Goal: Information Seeking & Learning: Compare options

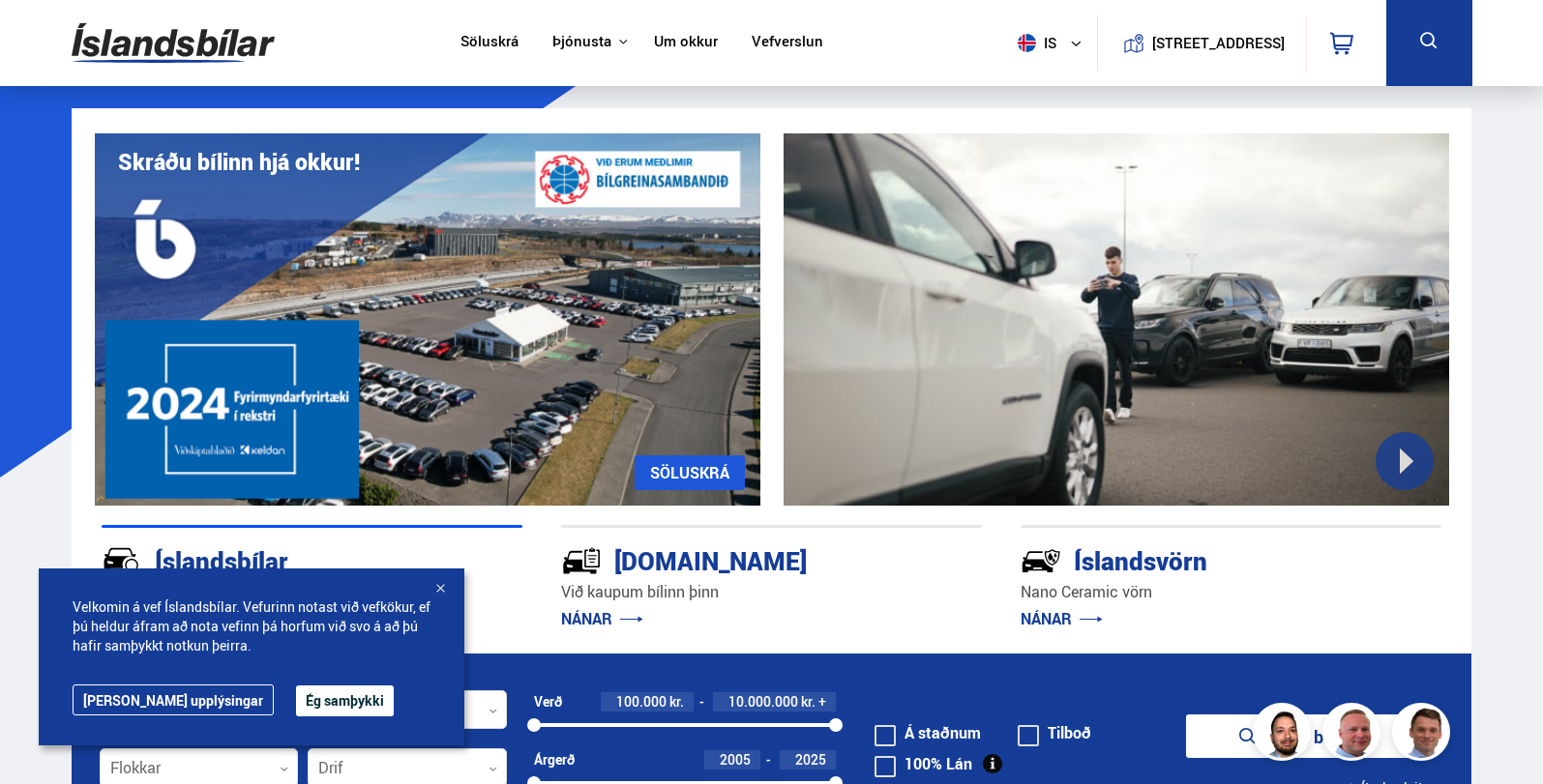
click at [296, 705] on button "Ég samþykki" at bounding box center [345, 701] width 98 height 31
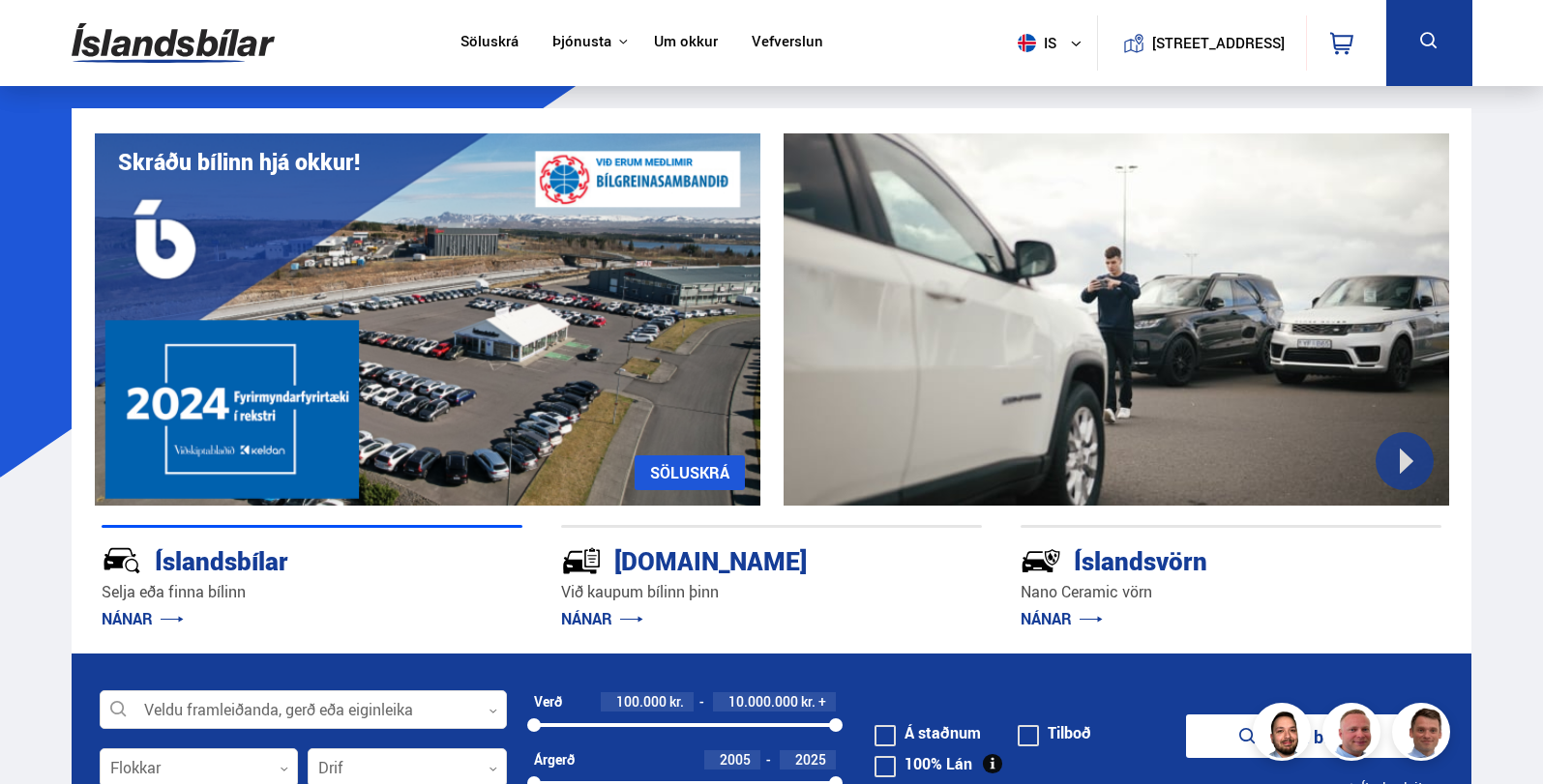
click at [1070, 43] on icon at bounding box center [1076, 44] width 12 height 12
click at [1026, 78] on link "en" at bounding box center [1040, 82] width 103 height 27
click at [124, 618] on link "MORE" at bounding box center [139, 619] width 75 height 21
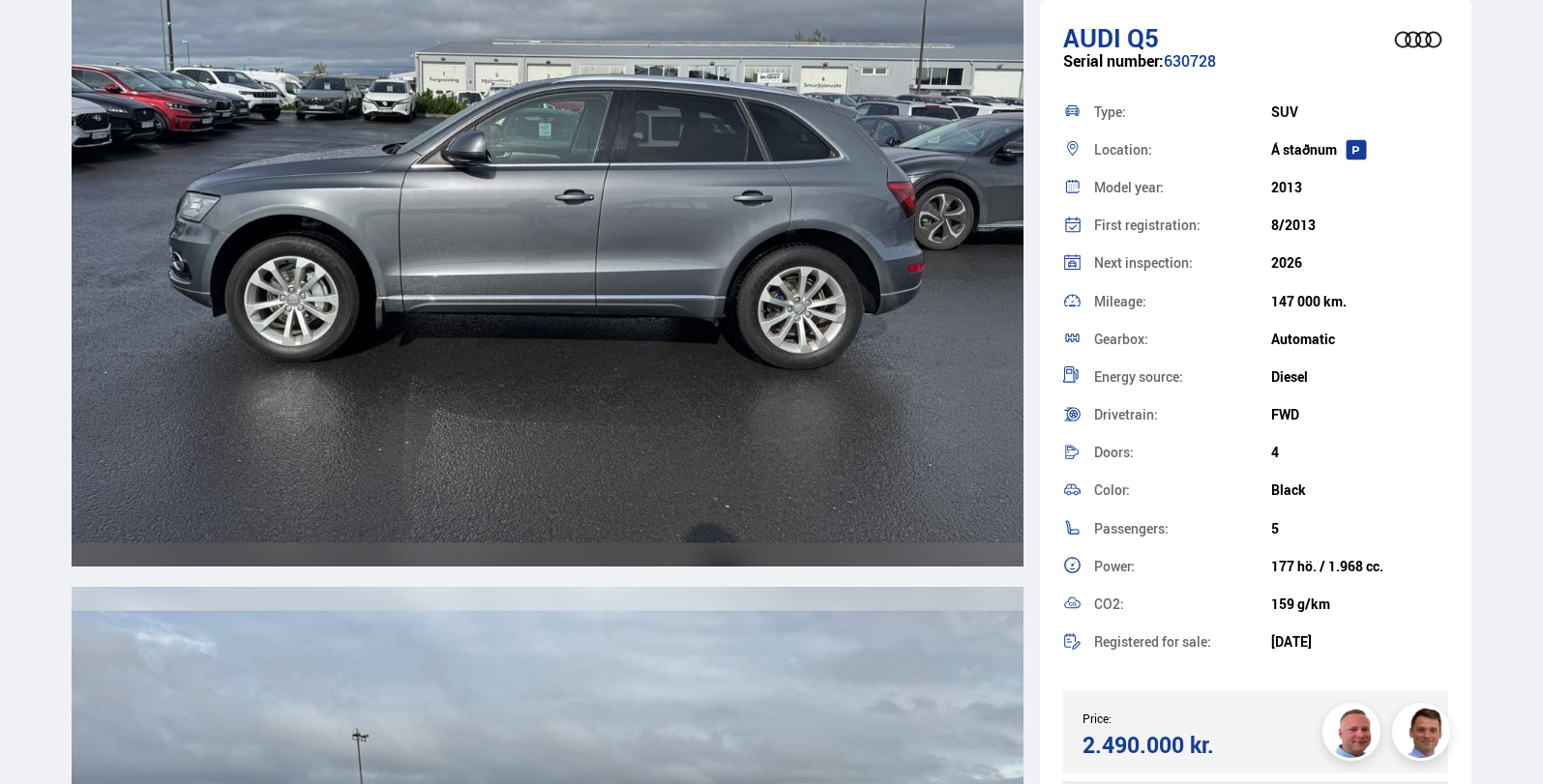
scroll to position [6480, 0]
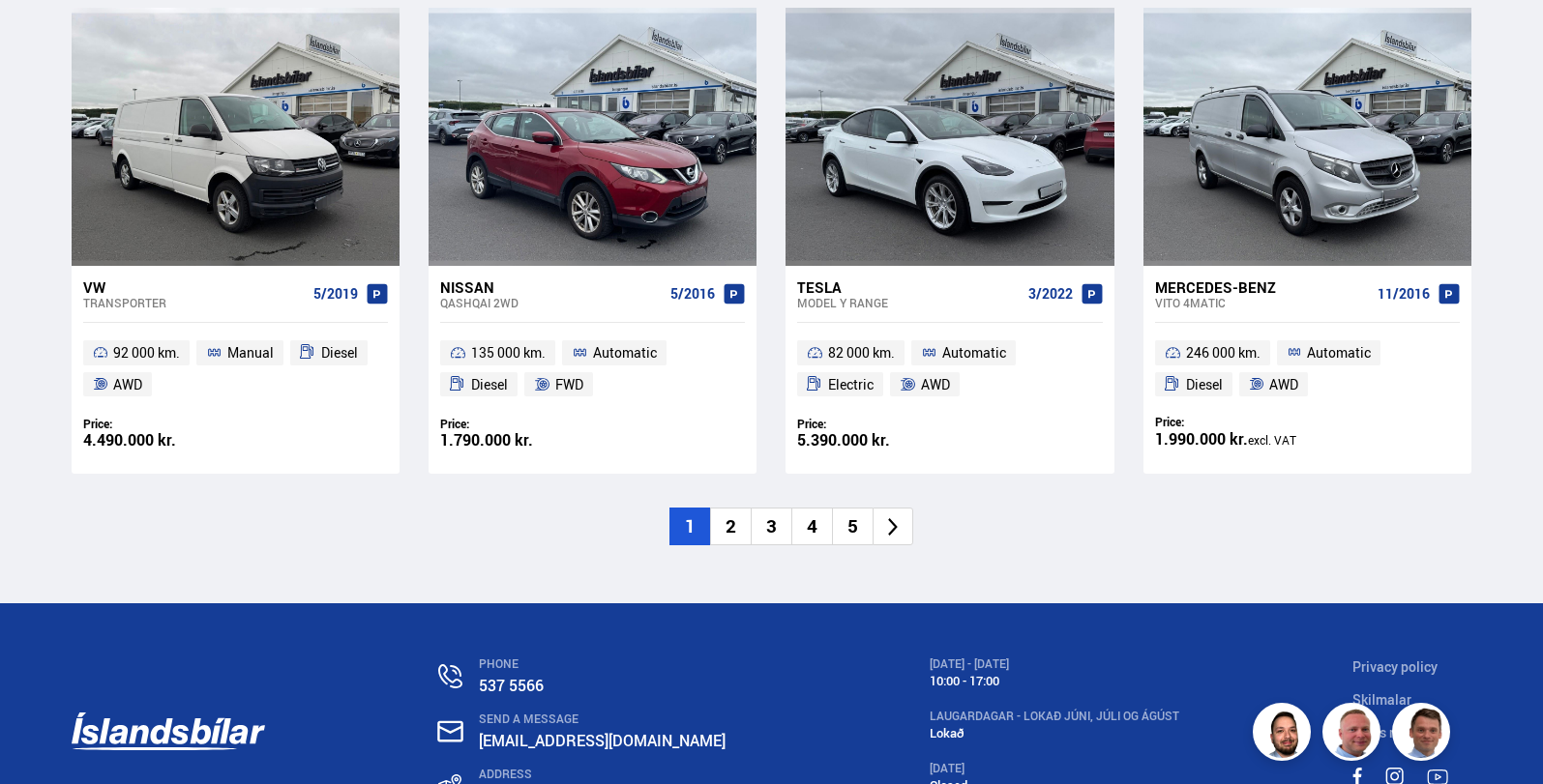
scroll to position [2998, 0]
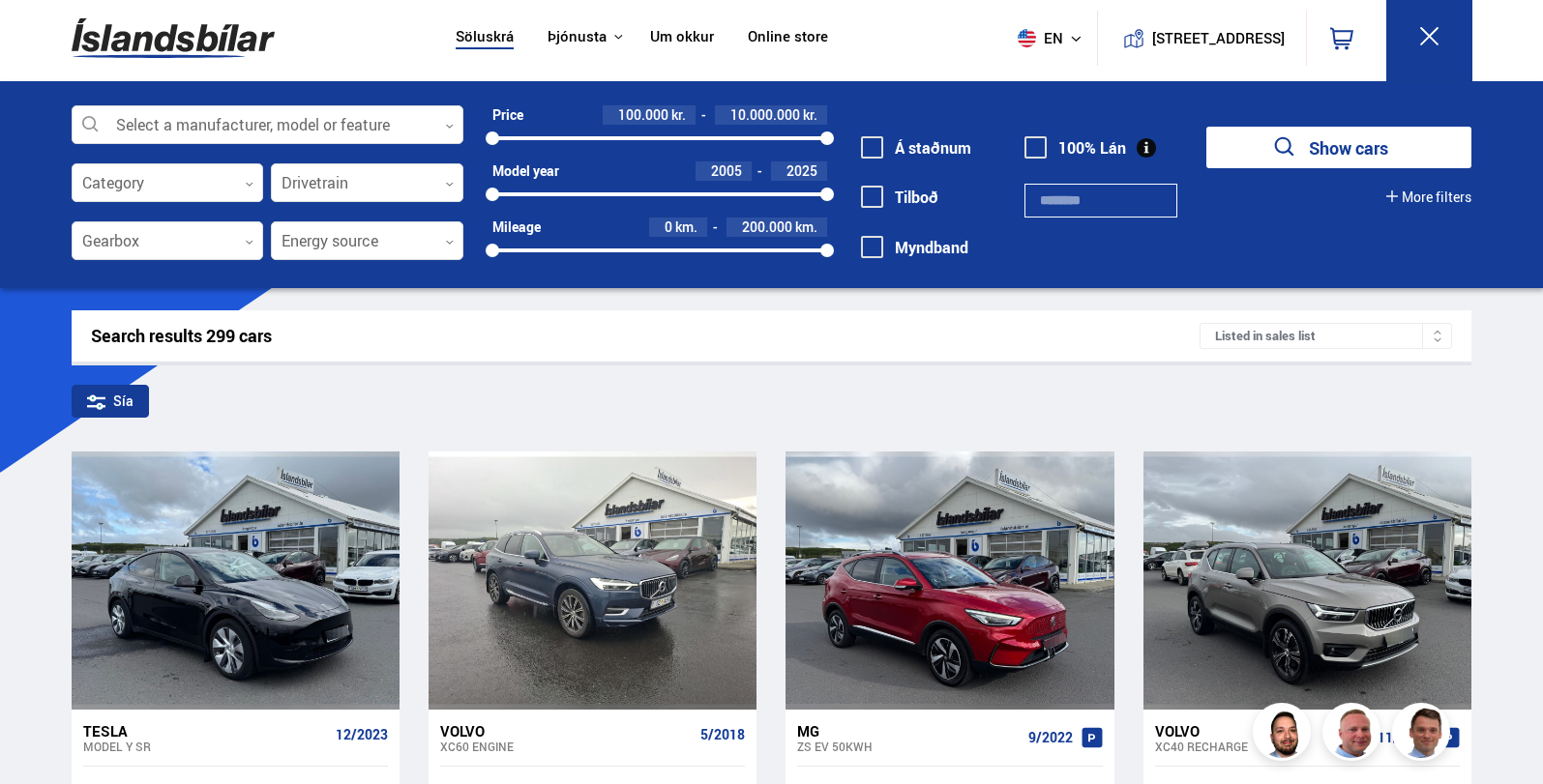
scroll to position [4, 0]
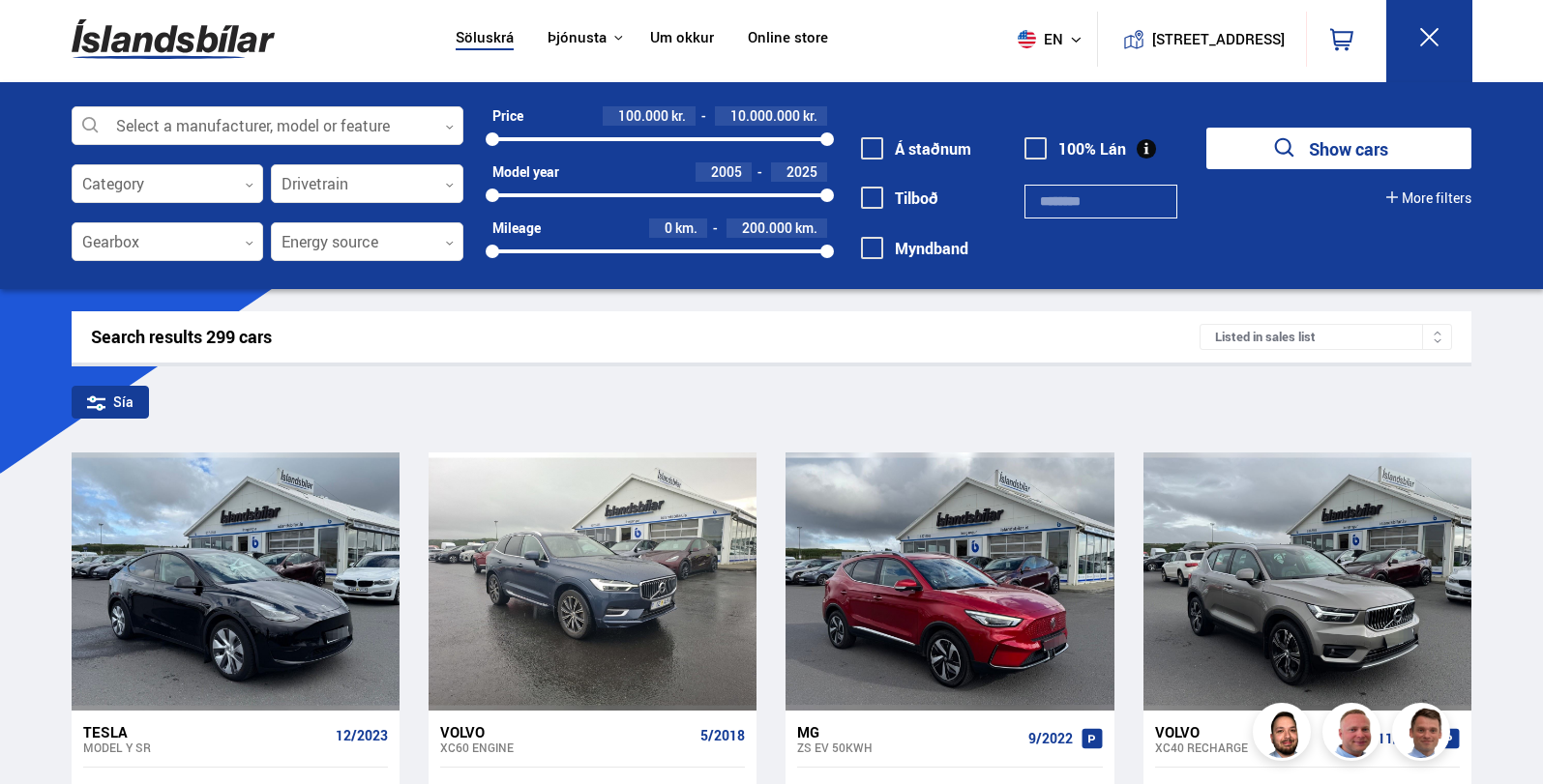
click at [1430, 195] on button "More filters" at bounding box center [1429, 198] width 86 height 16
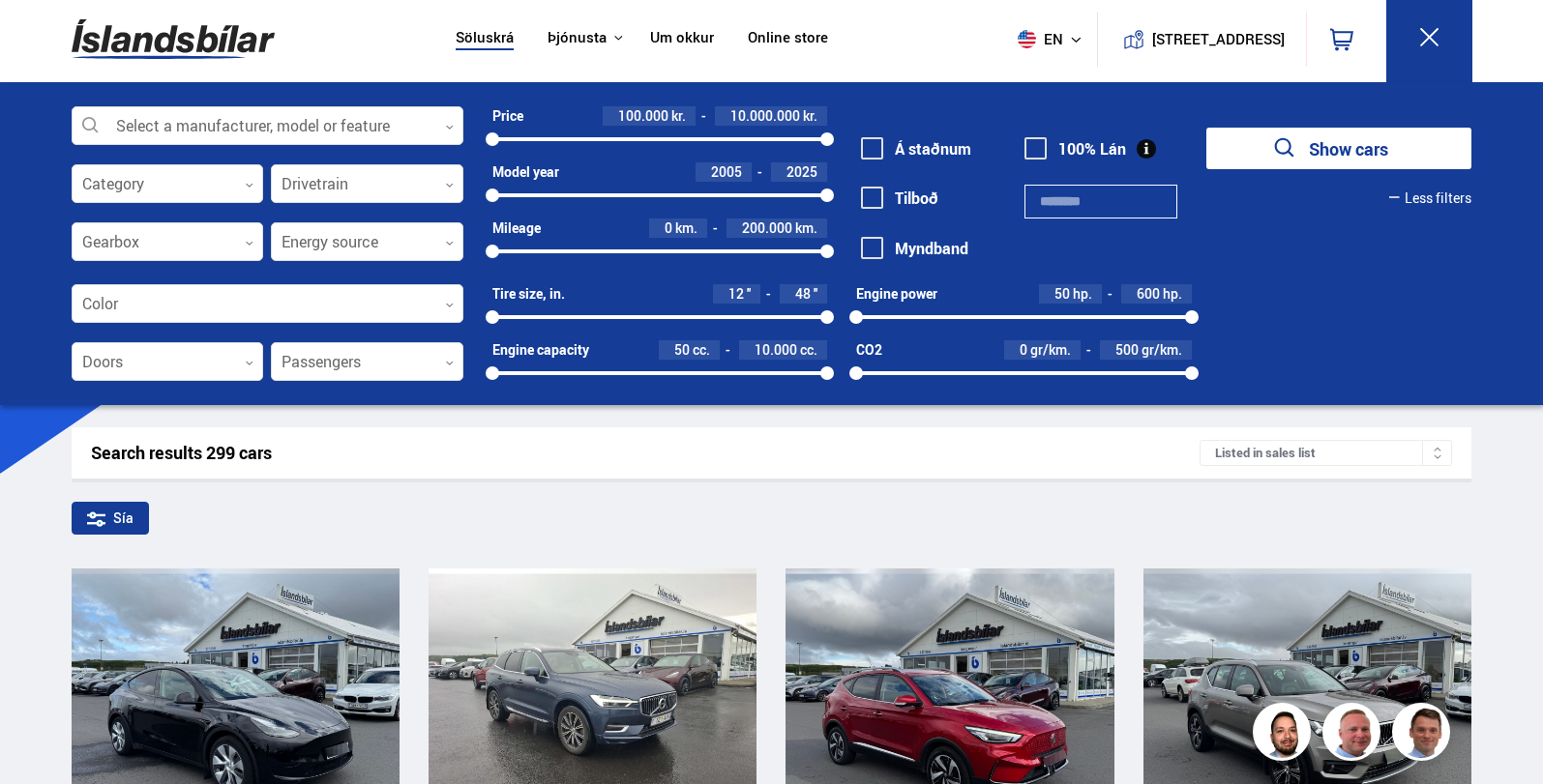
click at [1439, 310] on div "Select a manufacturer, model or feature 0 Category 0 Drivetrain 0 Gearbox 0 Ene…" at bounding box center [772, 254] width 1431 height 294
click at [1294, 332] on div "Select a manufacturer, model or feature 0 Category 0 Drivetrain 0 Gearbox 0 Ene…" at bounding box center [772, 254] width 1431 height 294
click at [1458, 195] on button "Less filters" at bounding box center [1430, 198] width 83 height 16
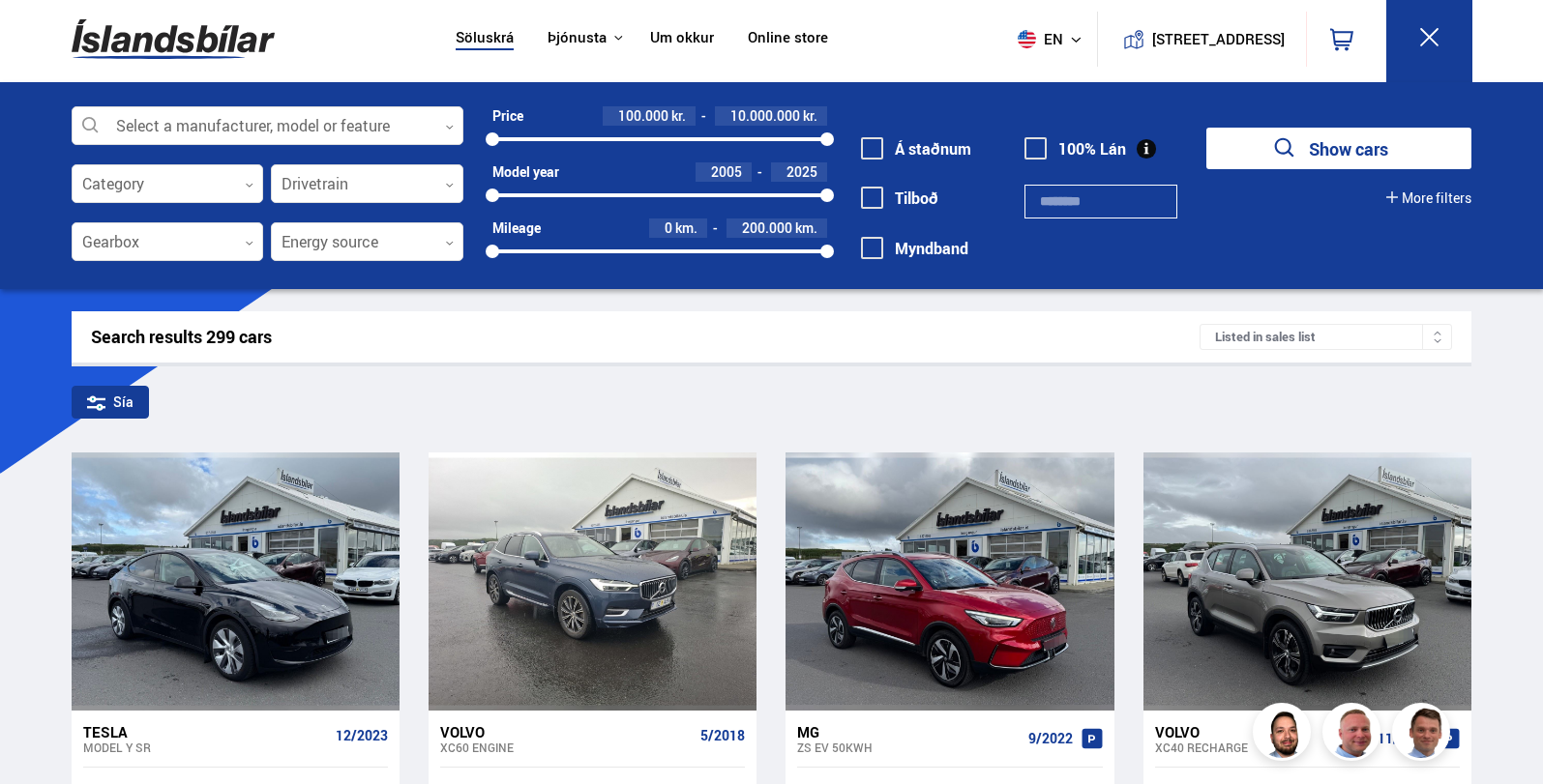
click at [806, 115] on span "kr." at bounding box center [809, 116] width 15 height 16
click at [636, 110] on span "100.000" at bounding box center [643, 116] width 51 height 18
drag, startPoint x: 494, startPoint y: 140, endPoint x: 521, endPoint y: 121, distance: 33.0
click at [413, 109] on div "Select a manufacturer, model or feature 0 Category 0 Drivetrain 0 Gearbox 0 Ene…" at bounding box center [772, 195] width 1431 height 178
drag, startPoint x: 828, startPoint y: 134, endPoint x: 605, endPoint y: 149, distance: 223.5
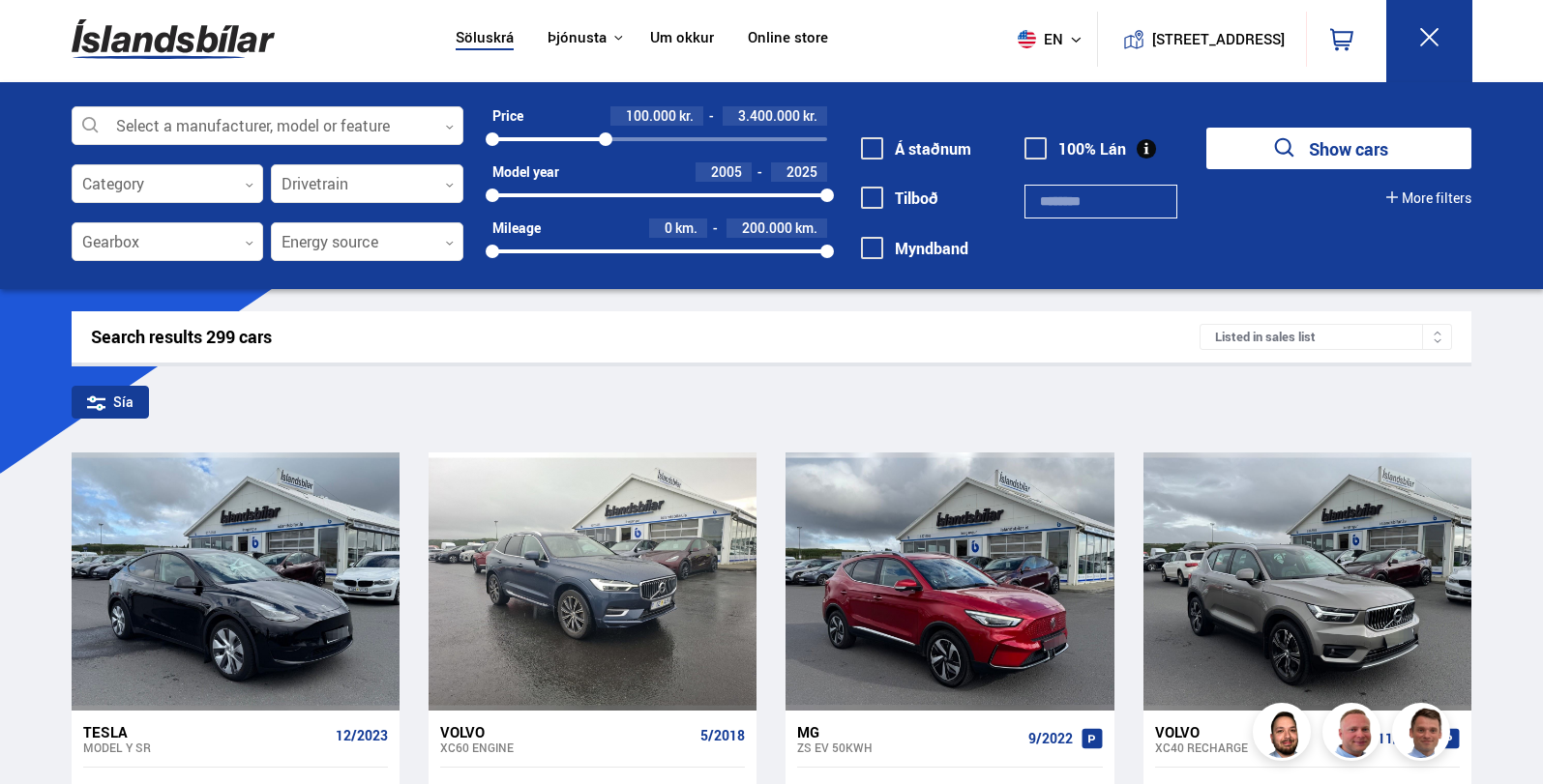
click at [605, 149] on div "Price 100.000 kr. 3.400.000 kr. 100000 3449476 Model year 2005 2025 2005 2025 M…" at bounding box center [645, 190] width 363 height 168
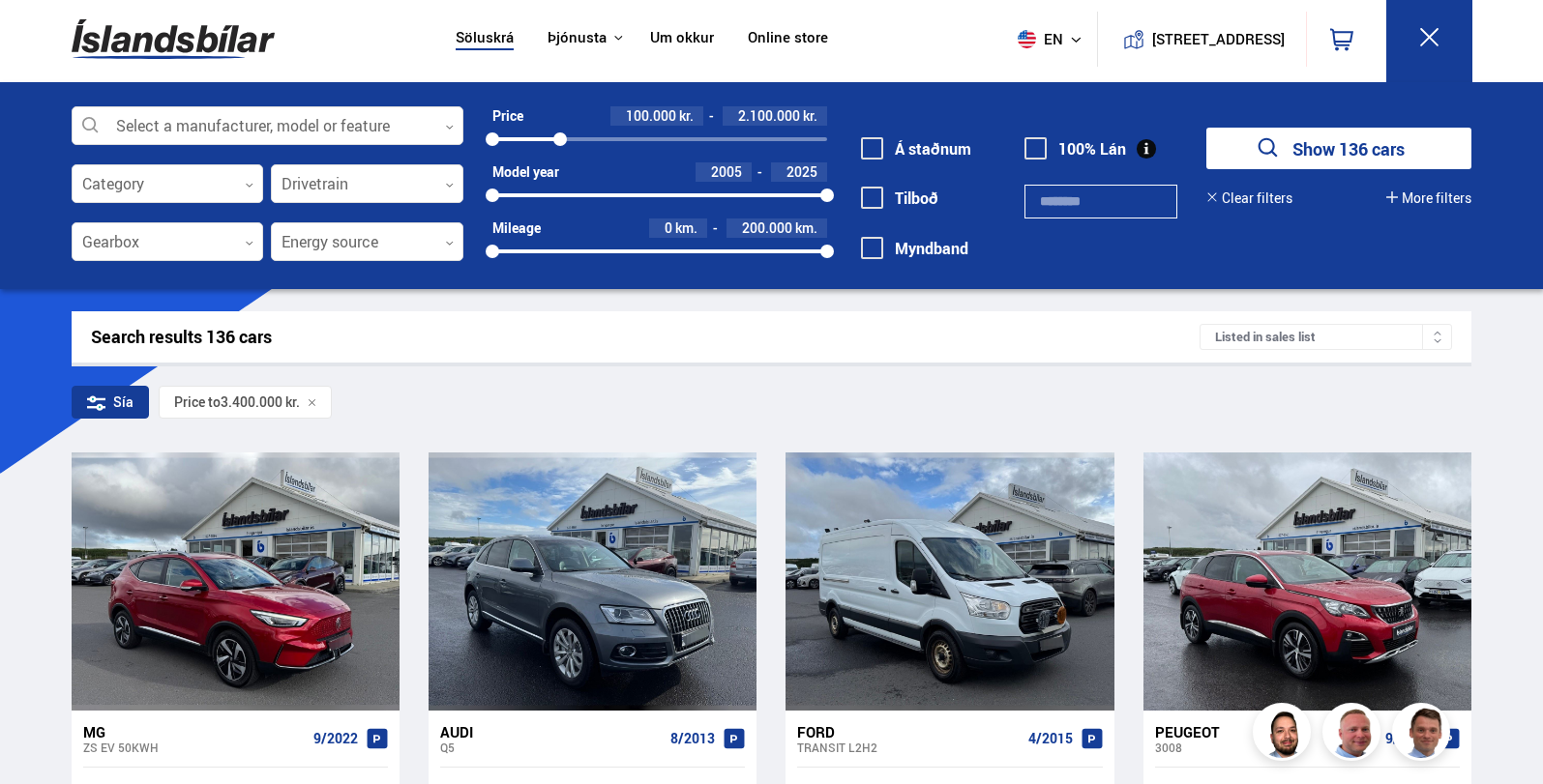
drag, startPoint x: 607, startPoint y: 141, endPoint x: 560, endPoint y: 145, distance: 47.2
click at [560, 145] on div at bounding box center [560, 139] width 14 height 14
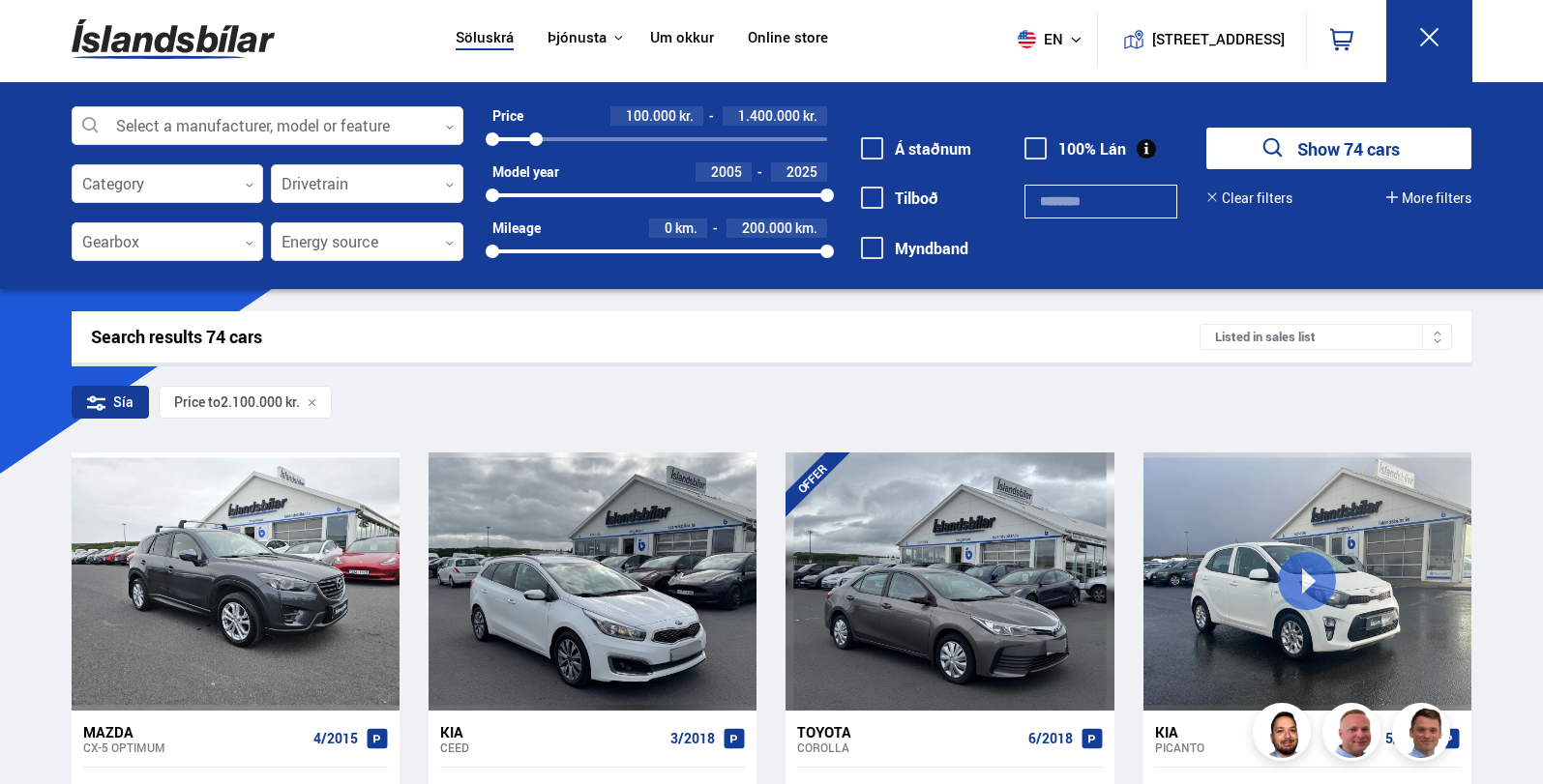
drag, startPoint x: 551, startPoint y: 141, endPoint x: 536, endPoint y: 142, distance: 15.0
click at [536, 142] on div at bounding box center [536, 139] width 14 height 14
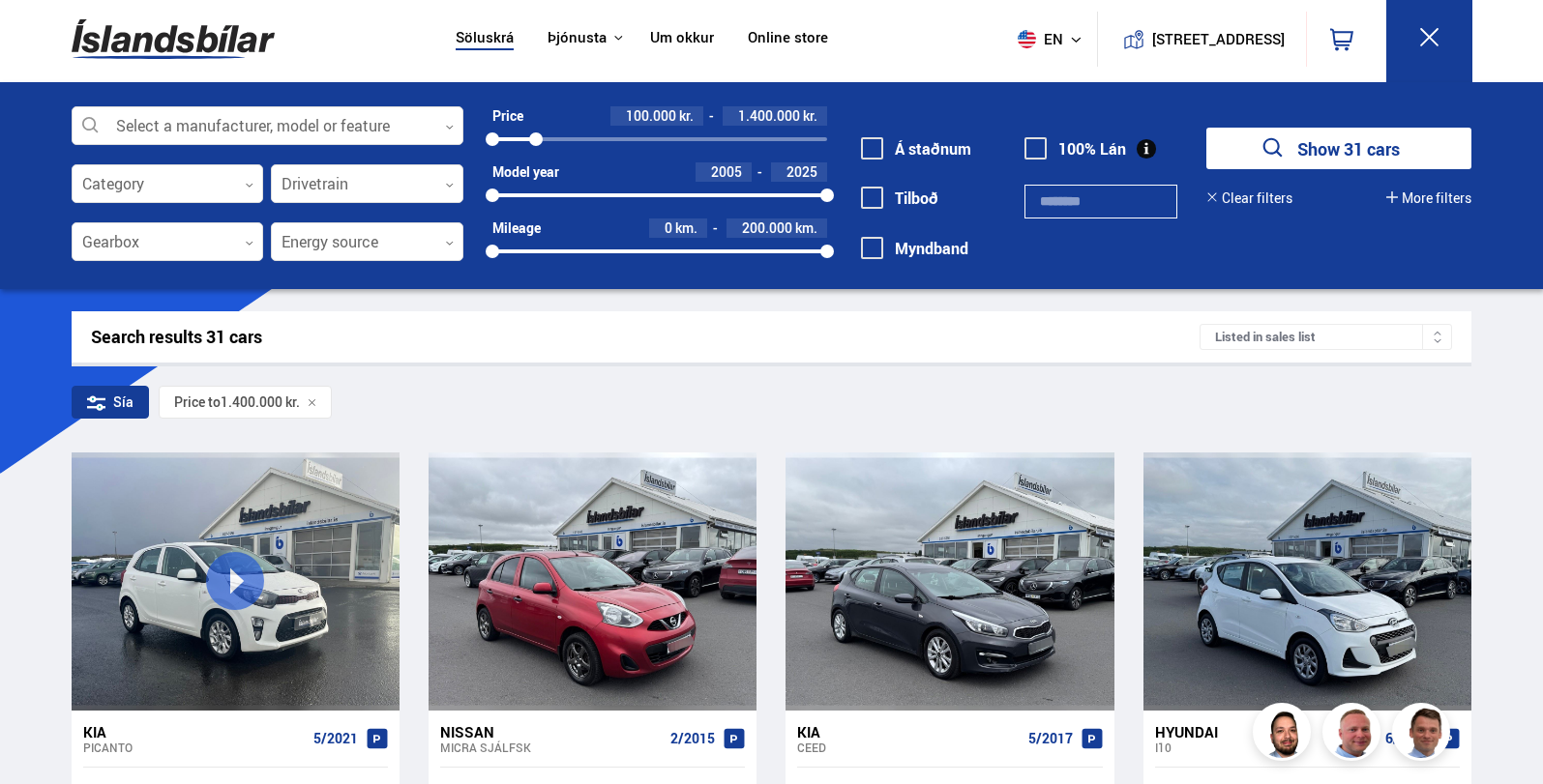
click at [1353, 157] on button "Show 31 cars" at bounding box center [1338, 148] width 265 height 42
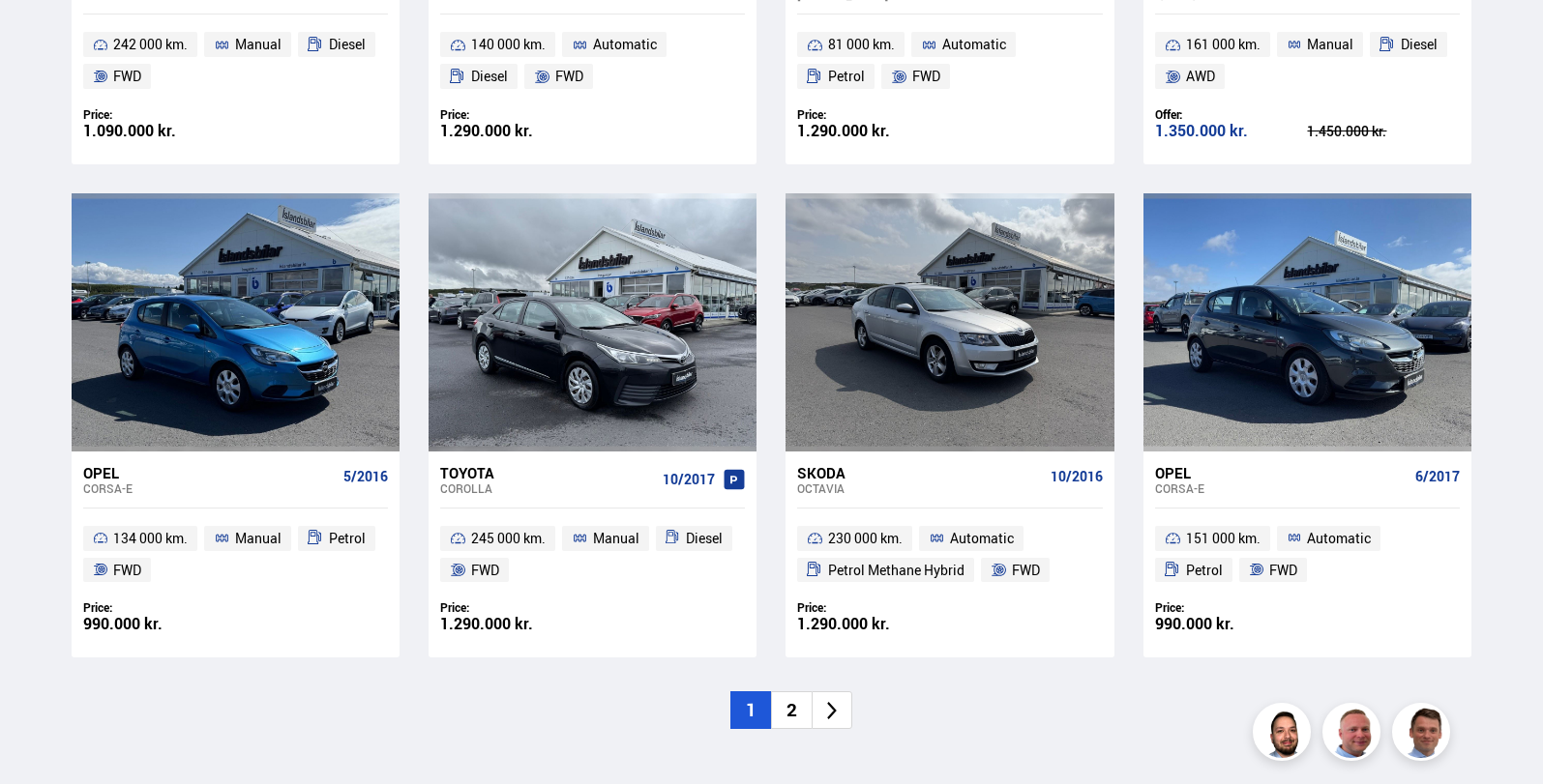
scroll to position [2805, 0]
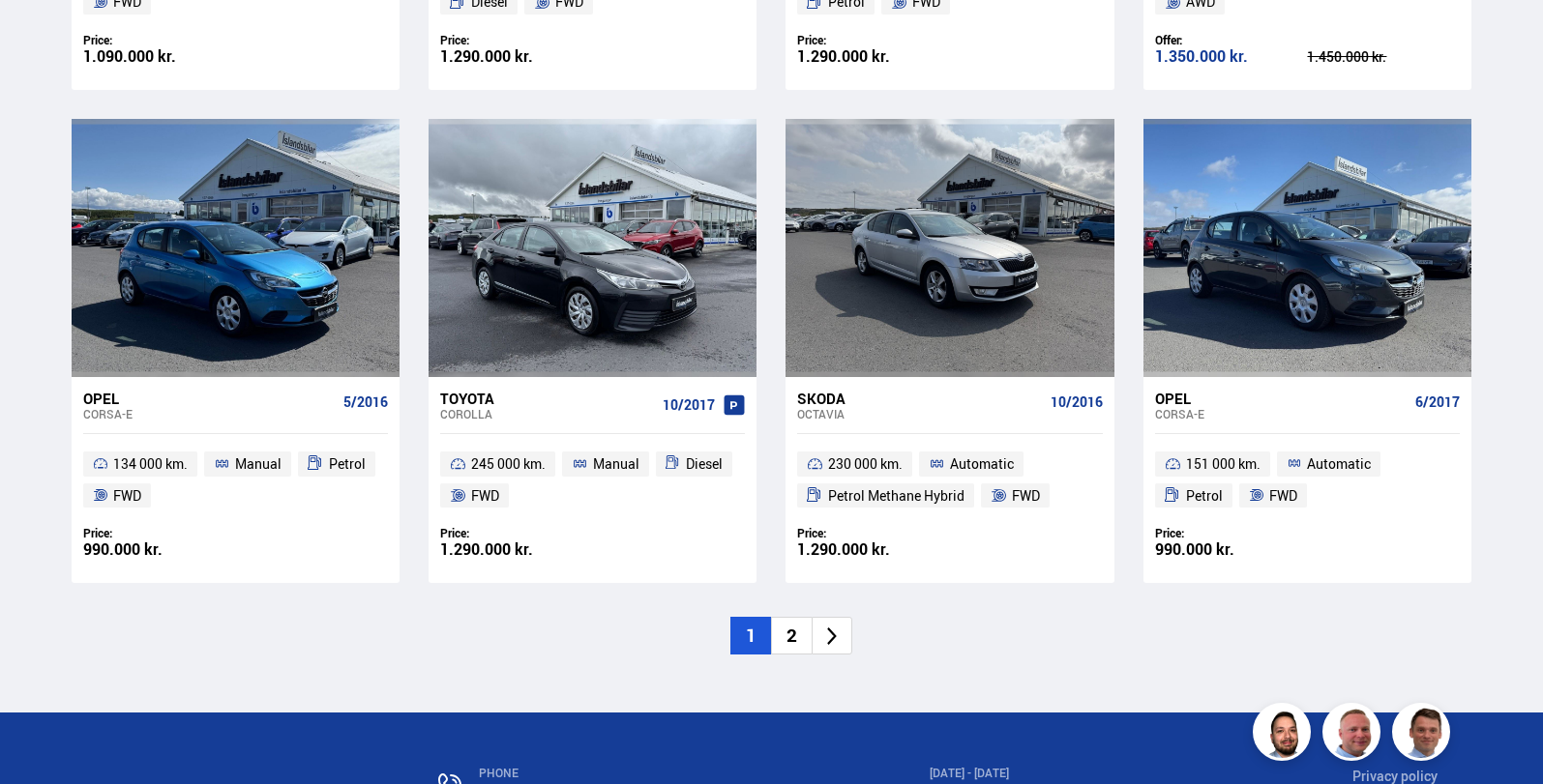
click at [834, 641] on icon at bounding box center [832, 636] width 22 height 22
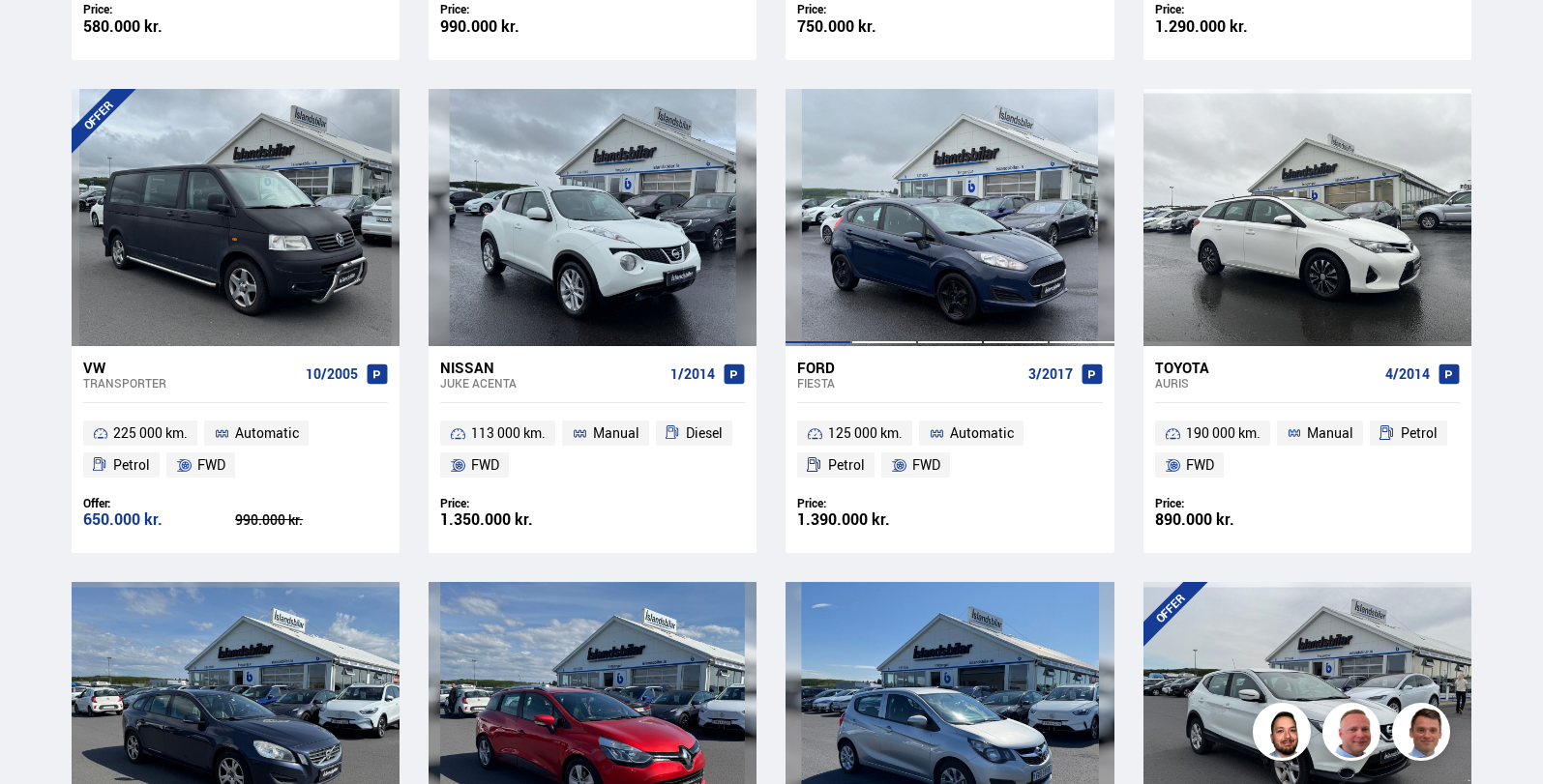
scroll to position [949, 0]
